Goal: Transaction & Acquisition: Purchase product/service

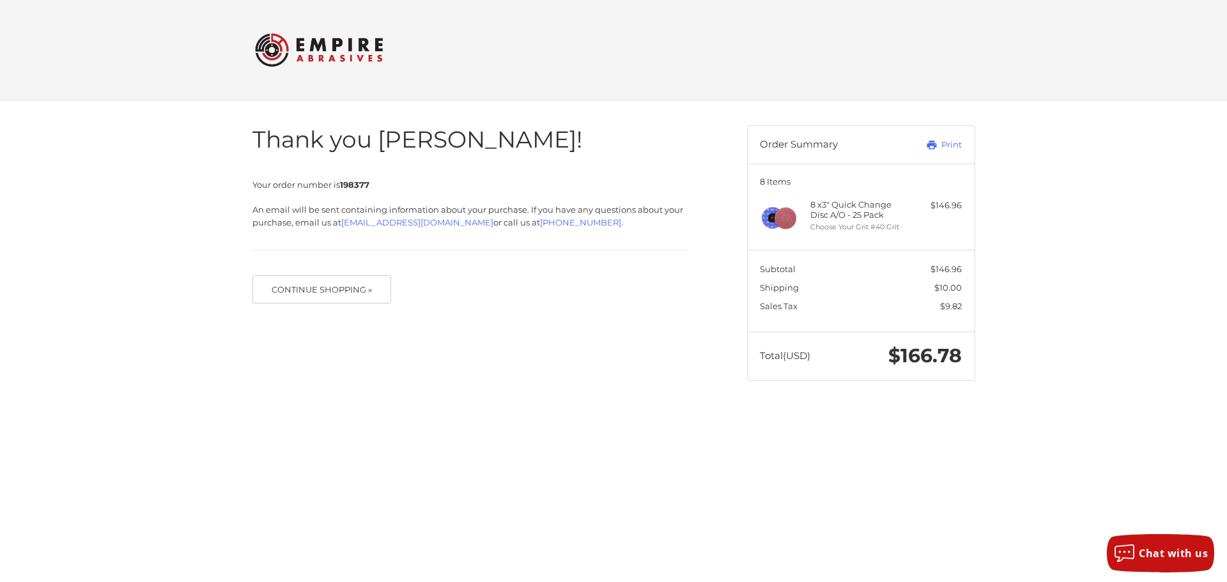
click at [355, 54] on img at bounding box center [319, 50] width 128 height 50
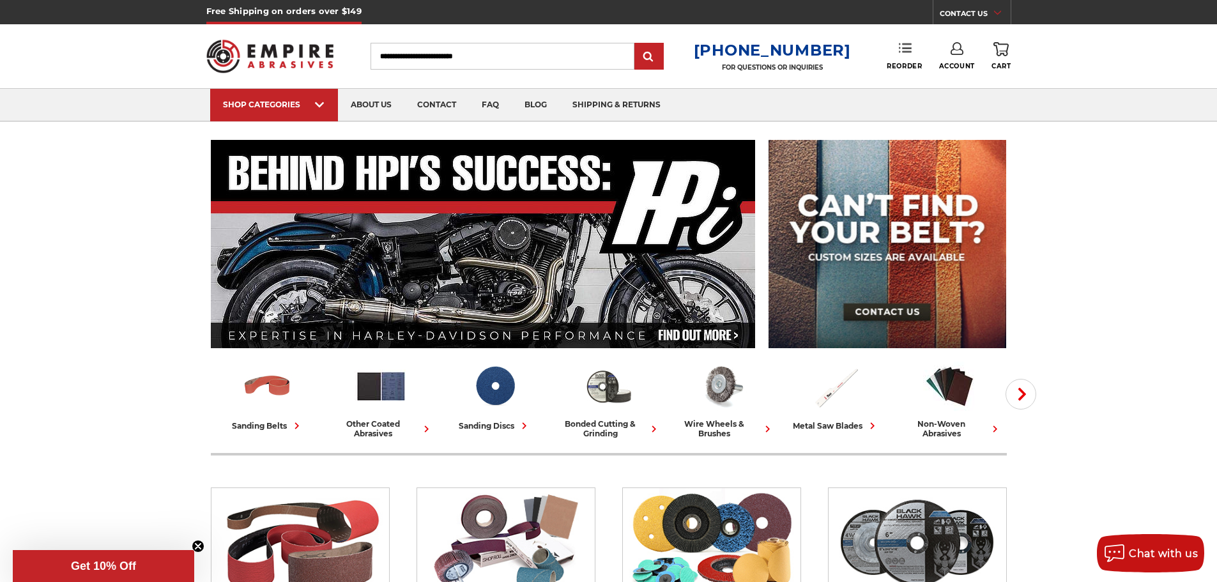
click at [907, 50] on icon at bounding box center [905, 48] width 13 height 13
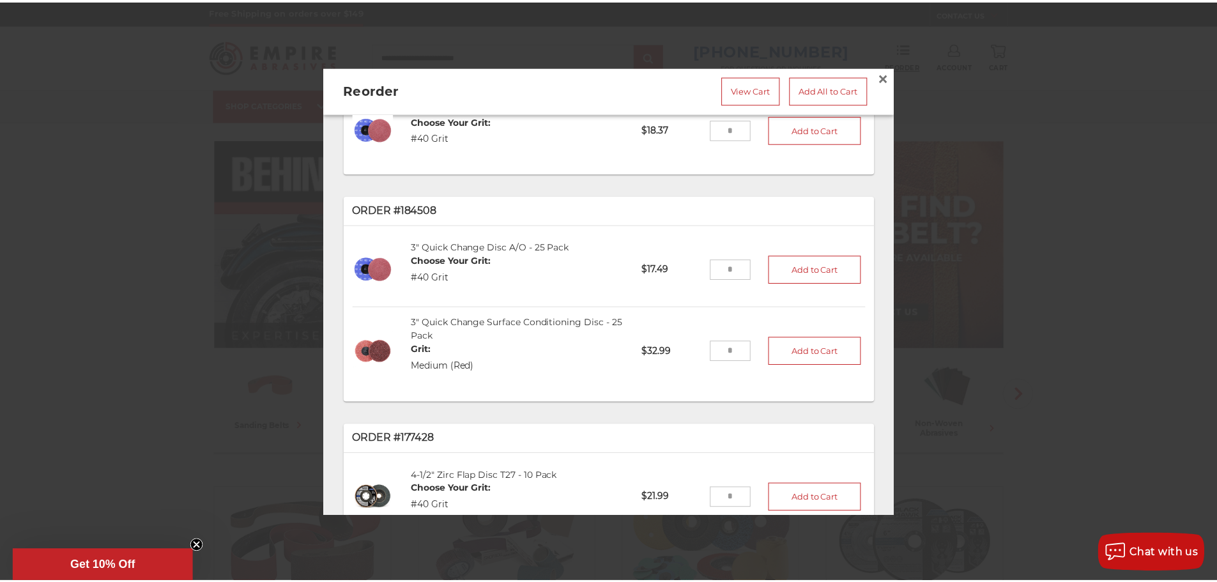
scroll to position [181, 0]
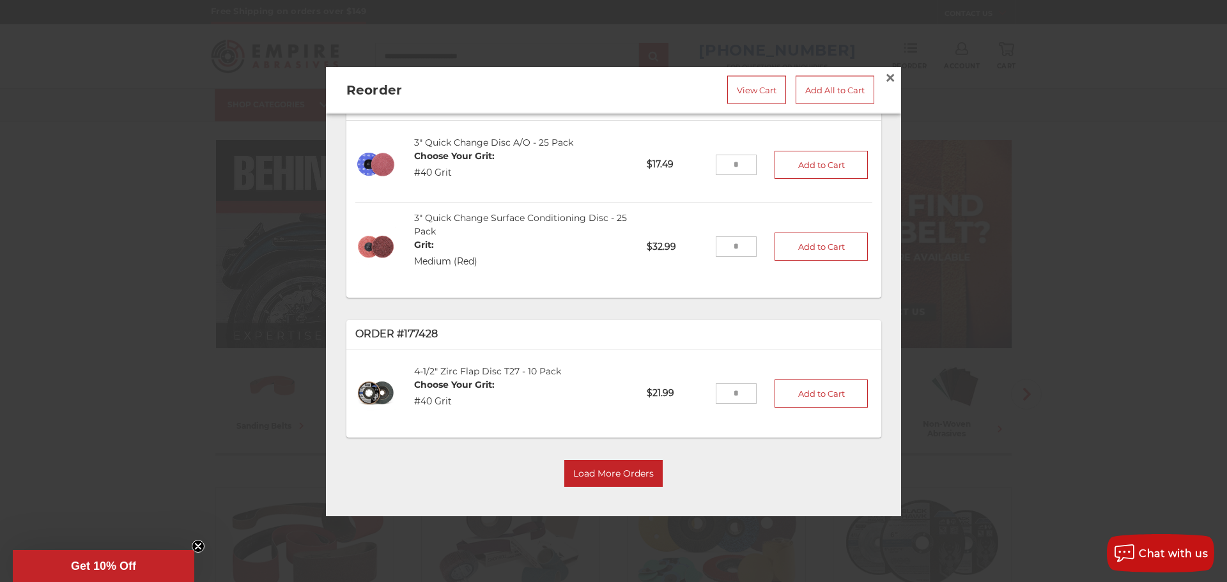
click at [498, 373] on div "4-1/2" Zirc Flap Disc T27 - 10 Pack Choose Your Grit: #40 Grit" at bounding box center [521, 393] width 233 height 75
click at [884, 68] on span "×" at bounding box center [889, 77] width 11 height 25
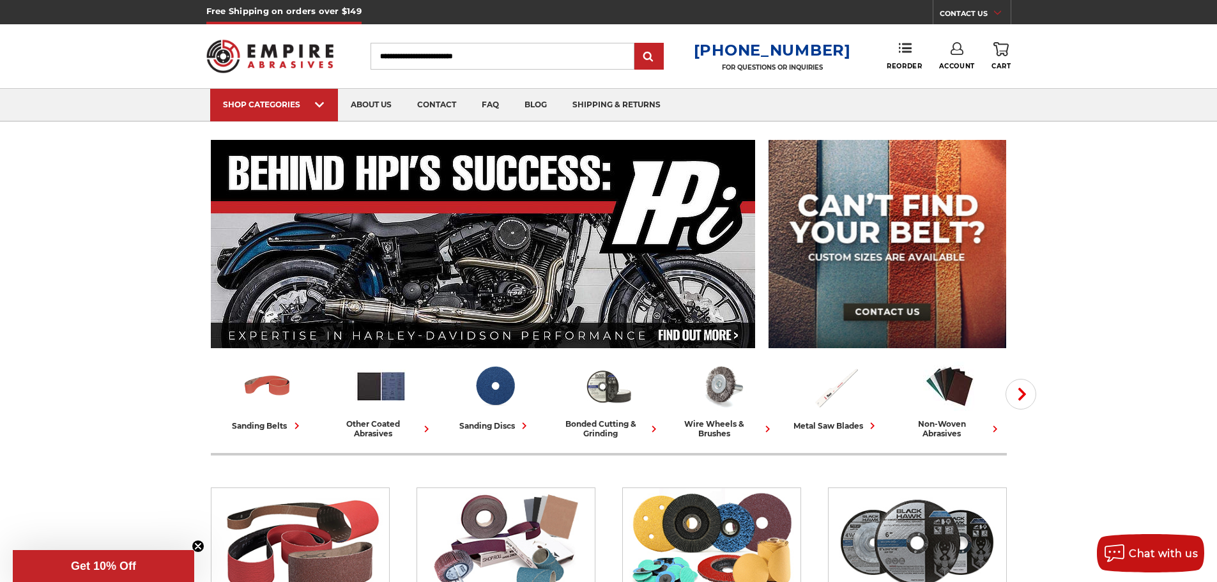
click at [957, 47] on icon at bounding box center [957, 48] width 13 height 13
click at [961, 81] on link "Account" at bounding box center [956, 83] width 91 height 24
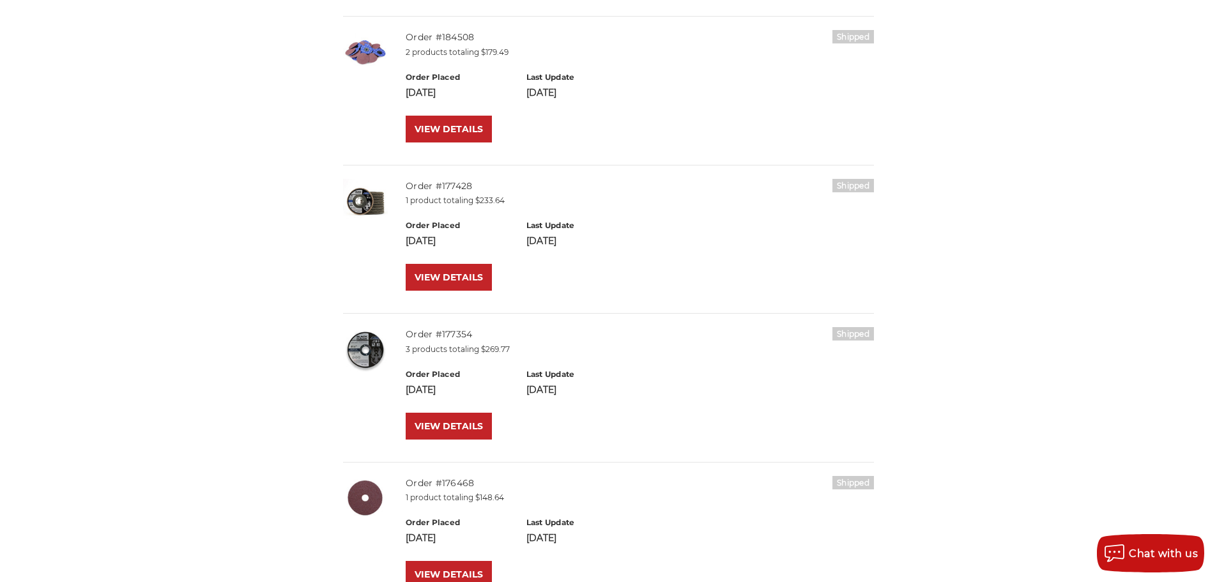
scroll to position [447, 0]
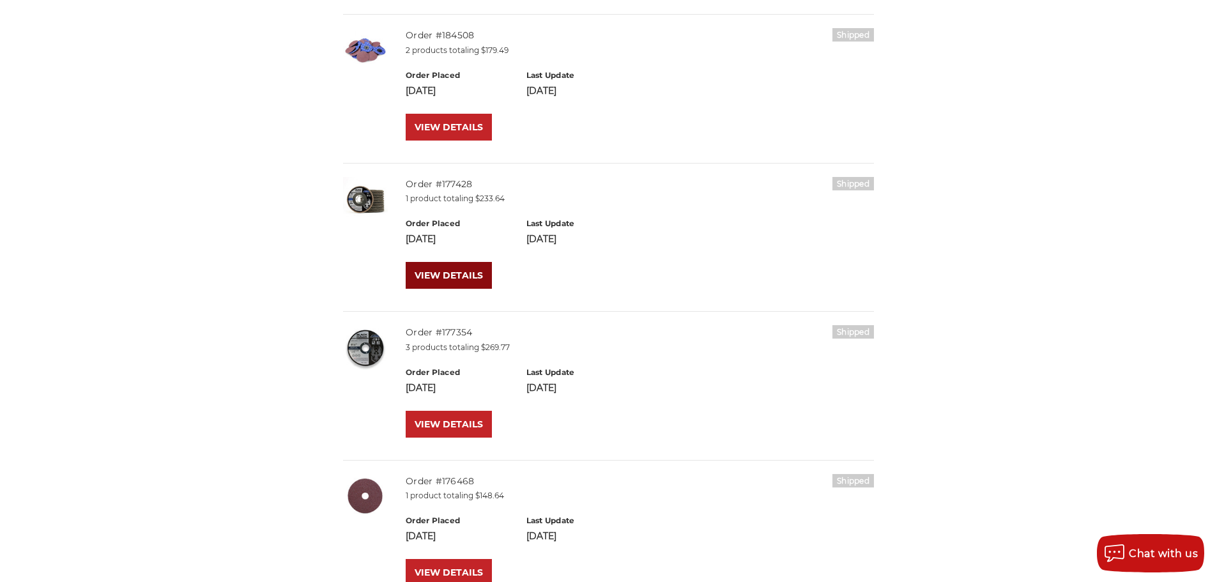
click at [447, 273] on link "VIEW DETAILS" at bounding box center [449, 275] width 86 height 27
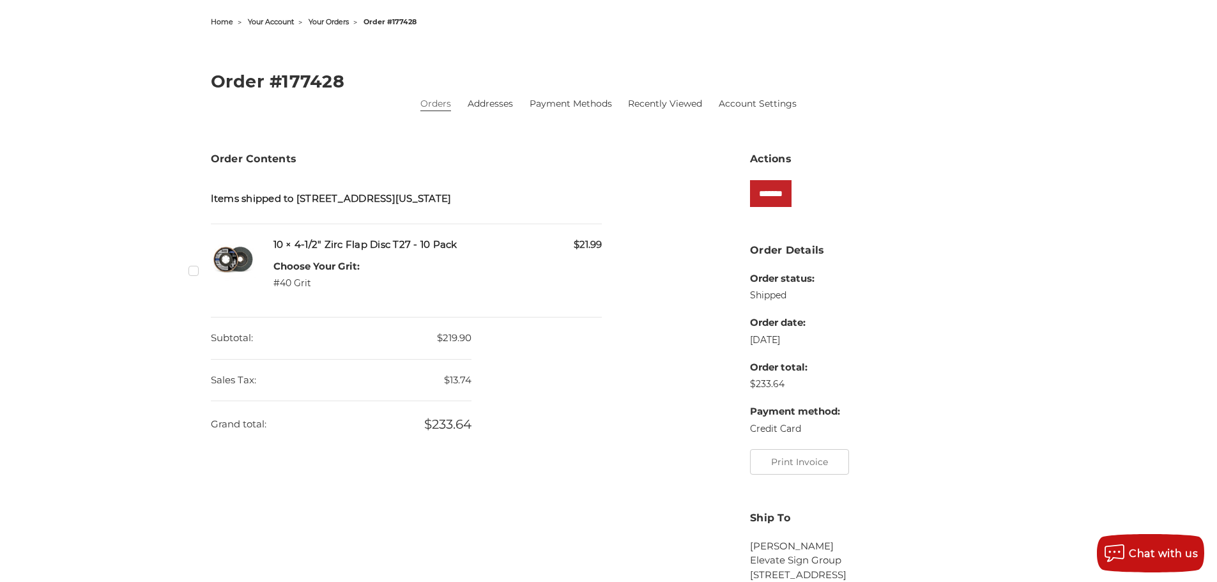
scroll to position [128, 0]
click at [790, 204] on input "*******" at bounding box center [771, 193] width 42 height 27
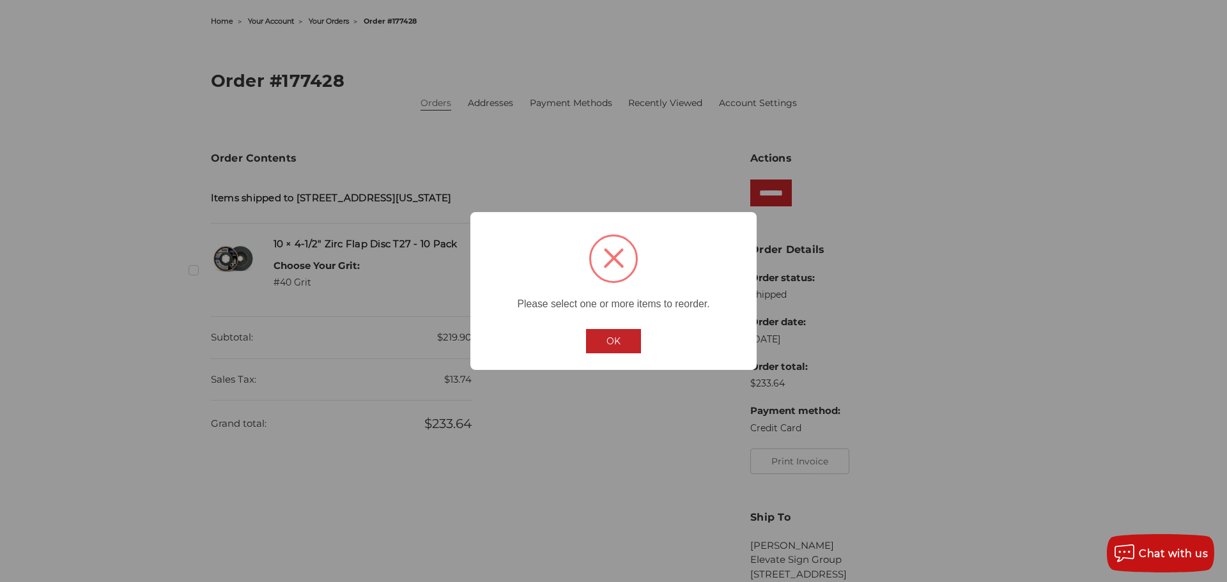
click at [619, 337] on button "OK" at bounding box center [613, 341] width 55 height 24
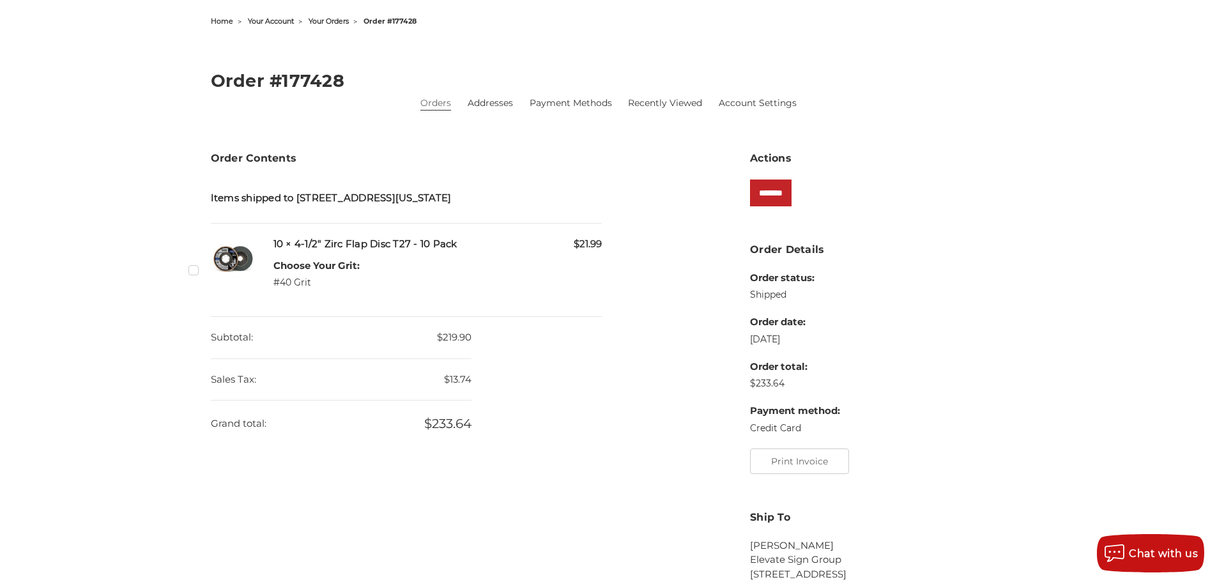
click at [195, 268] on label "Checkbox 478548 label" at bounding box center [194, 269] width 13 height 13
click at [792, 195] on input "*******" at bounding box center [771, 193] width 42 height 27
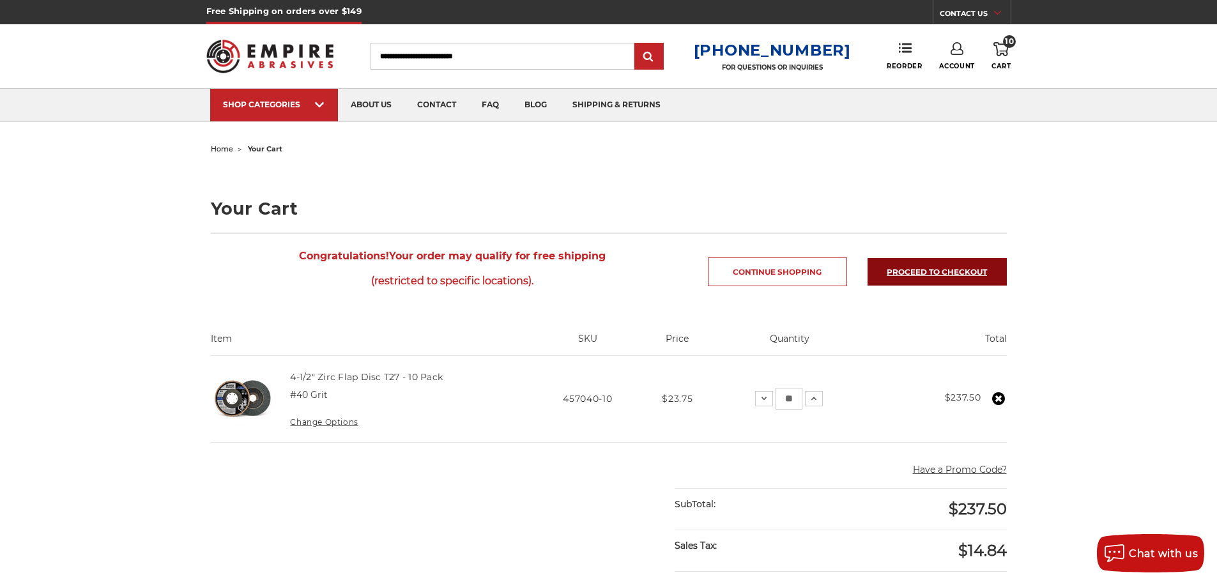
click at [942, 270] on link "Proceed to checkout" at bounding box center [937, 271] width 139 height 27
